Goal: Information Seeking & Learning: Learn about a topic

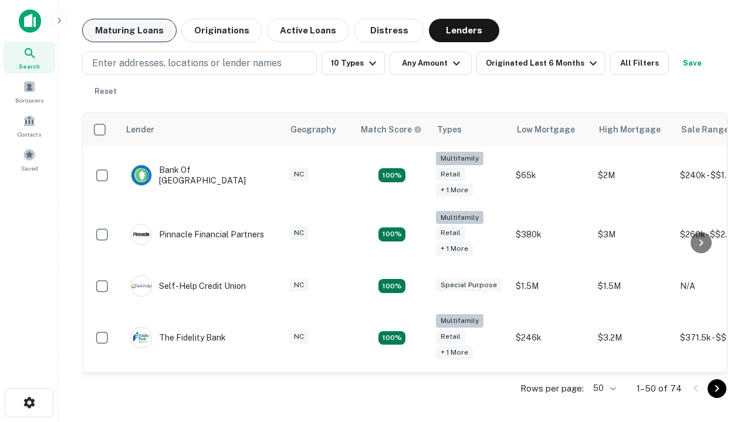
click at [129, 31] on button "Maturing Loans" at bounding box center [129, 30] width 94 height 23
